Goal: Information Seeking & Learning: Learn about a topic

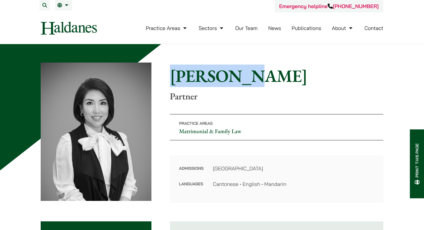
drag, startPoint x: 173, startPoint y: 78, endPoint x: 238, endPoint y: 78, distance: 65.2
click at [238, 78] on h1 "[PERSON_NAME]" at bounding box center [277, 76] width 214 height 21
copy h1 "[PERSON_NAME]"
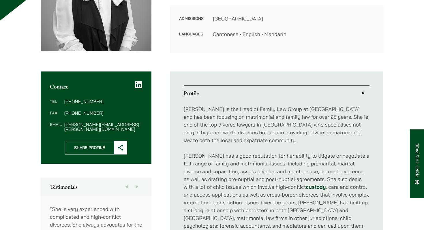
scroll to position [151, 0]
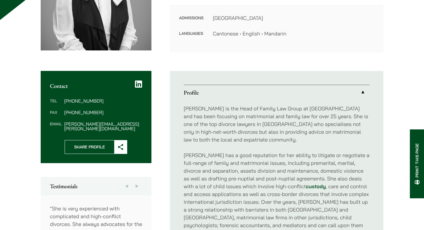
click at [137, 85] on icon at bounding box center [138, 84] width 7 height 8
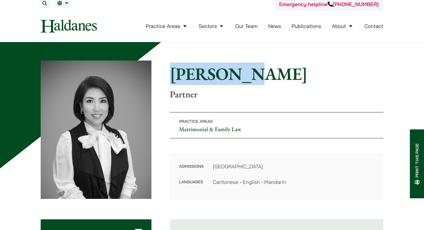
scroll to position [0, 0]
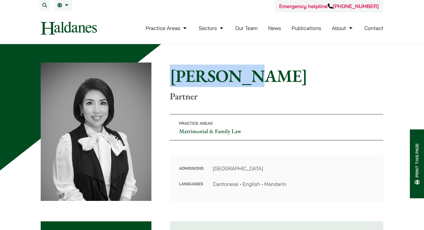
copy h1 "[PERSON_NAME]"
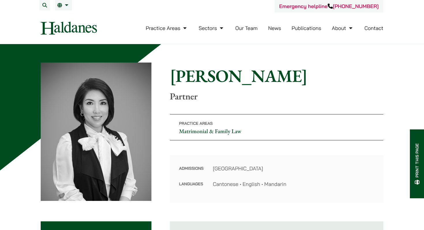
click at [264, 69] on h1 "[PERSON_NAME]" at bounding box center [277, 76] width 214 height 21
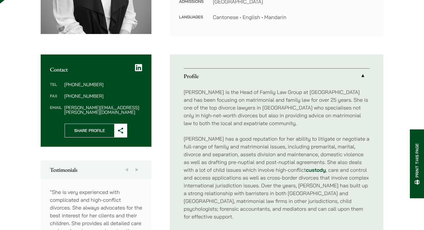
scroll to position [168, 0]
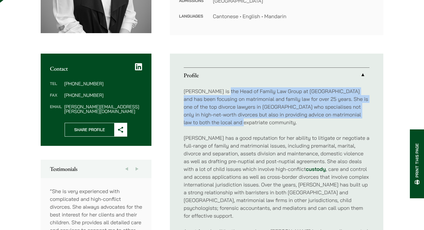
drag, startPoint x: 220, startPoint y: 92, endPoint x: 272, endPoint y: 122, distance: 60.4
click at [272, 122] on p "[PERSON_NAME] is the Head of Family Law Group at [GEOGRAPHIC_DATA] and has been…" at bounding box center [277, 106] width 186 height 39
copy p "Head of Family Law Group at [GEOGRAPHIC_DATA] and has been focusing on matrimon…"
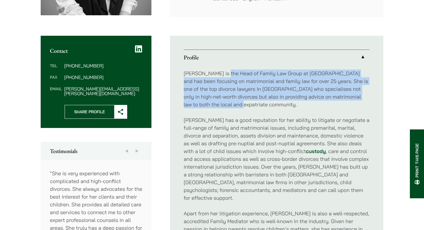
scroll to position [190, 0]
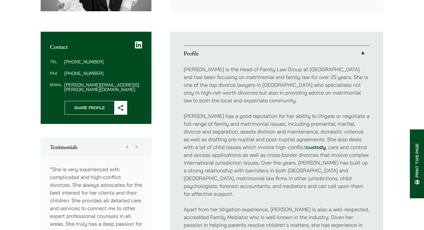
click at [163, 27] on div "Home » Lawyers » [PERSON_NAME] [PERSON_NAME] Partner Practice Areas Matrimonial…" at bounding box center [212, 210] width 364 height 675
